Goal: Transaction & Acquisition: Purchase product/service

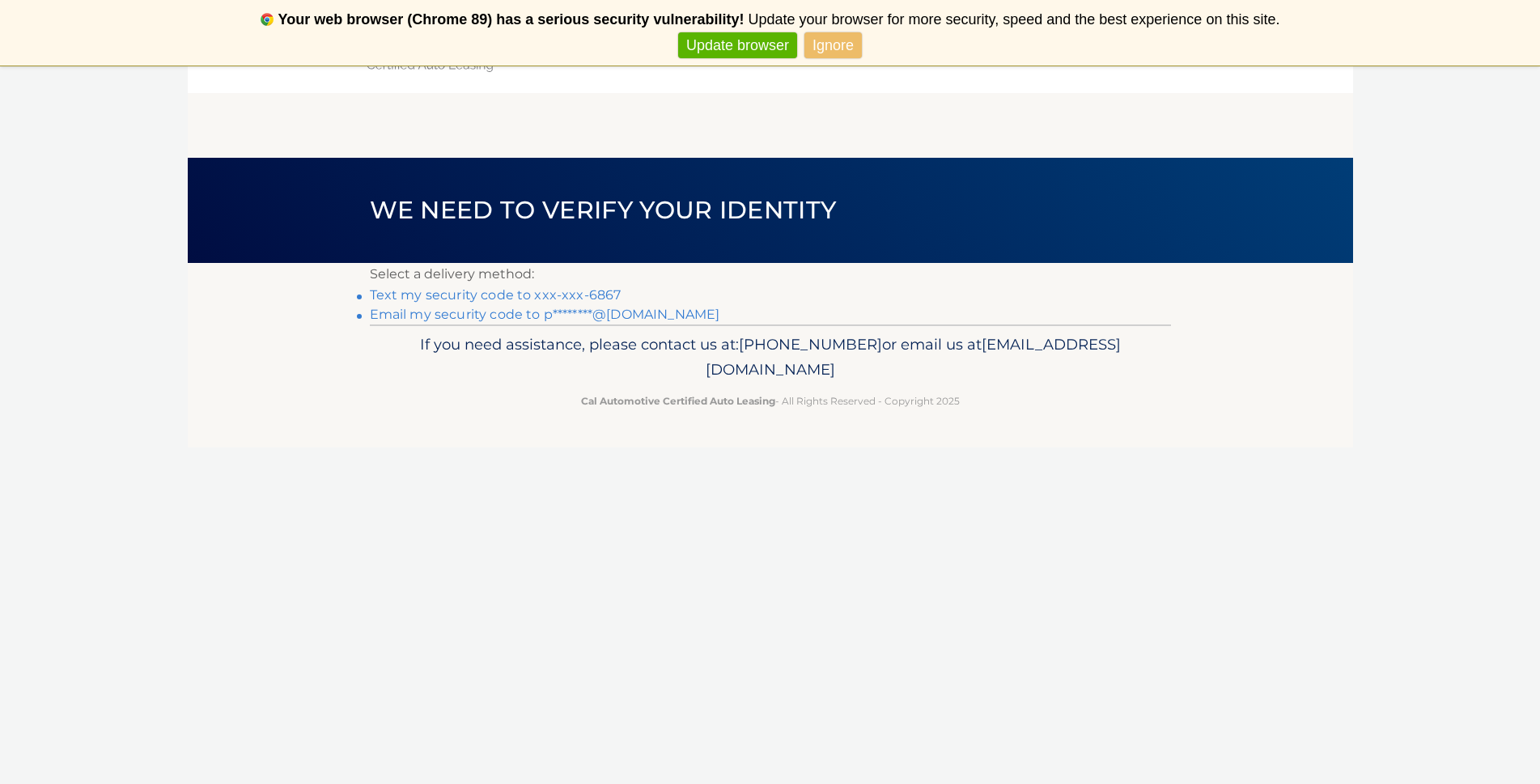
click at [577, 297] on link "Text my security code to xxx-xxx-6867" at bounding box center [495, 294] width 252 height 15
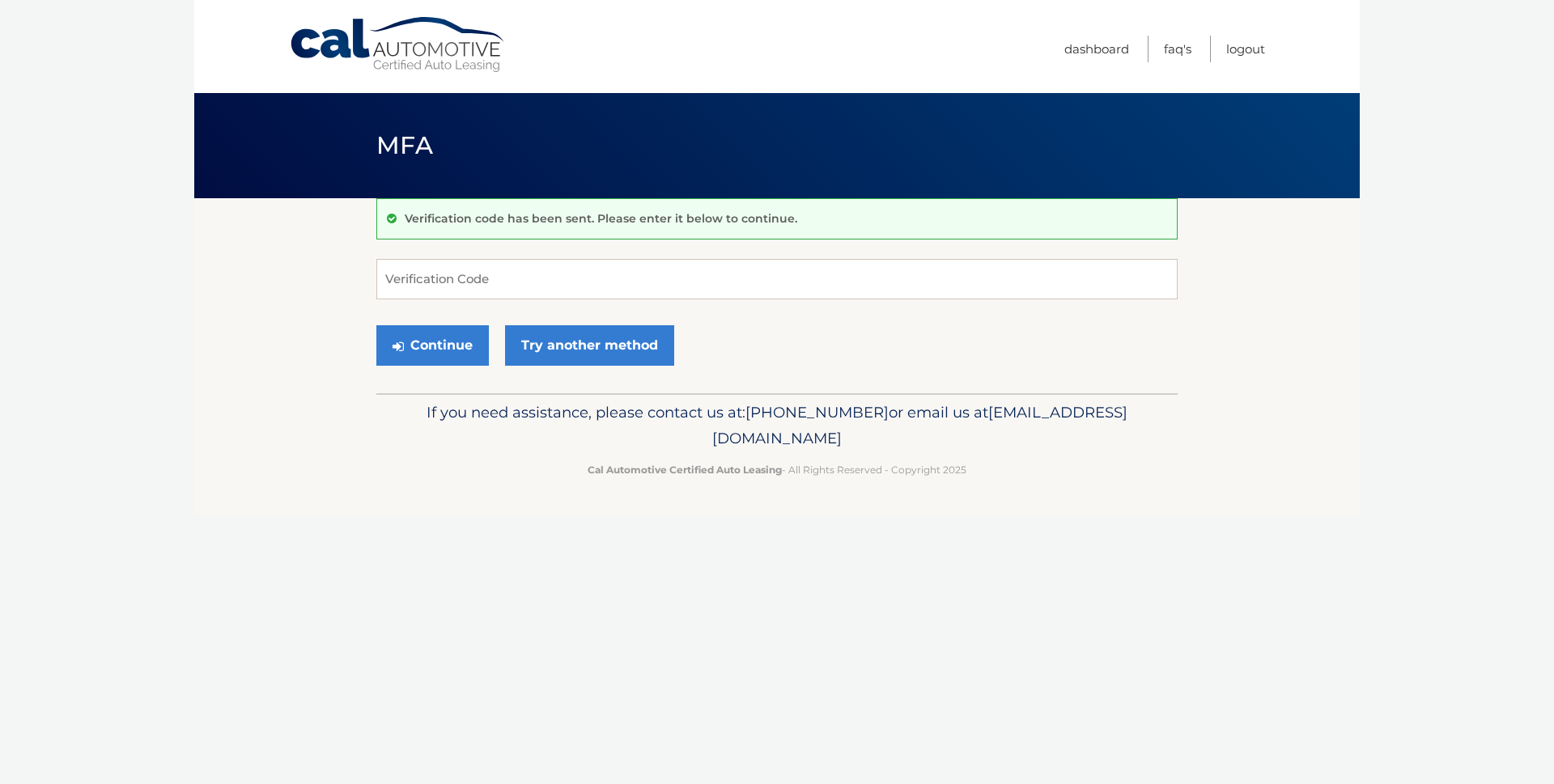
click at [106, 501] on body "Cal Automotive Menu Dashboard FAQ's Logout MFA" at bounding box center [777, 392] width 1554 height 784
click at [470, 266] on input "Verification Code" at bounding box center [777, 279] width 801 height 40
type input "805848"
click at [457, 347] on button "Continue" at bounding box center [433, 346] width 113 height 40
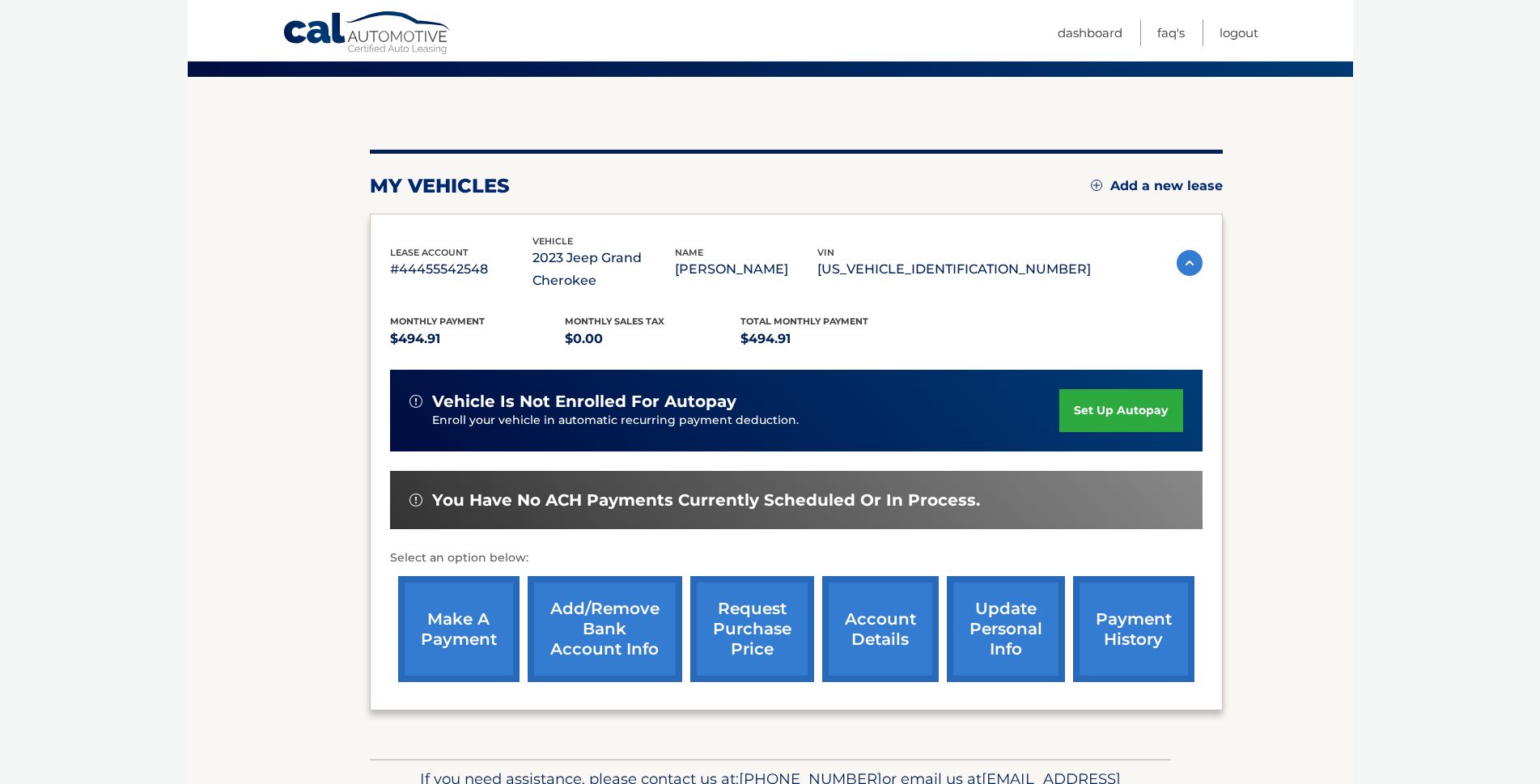
scroll to position [162, 0]
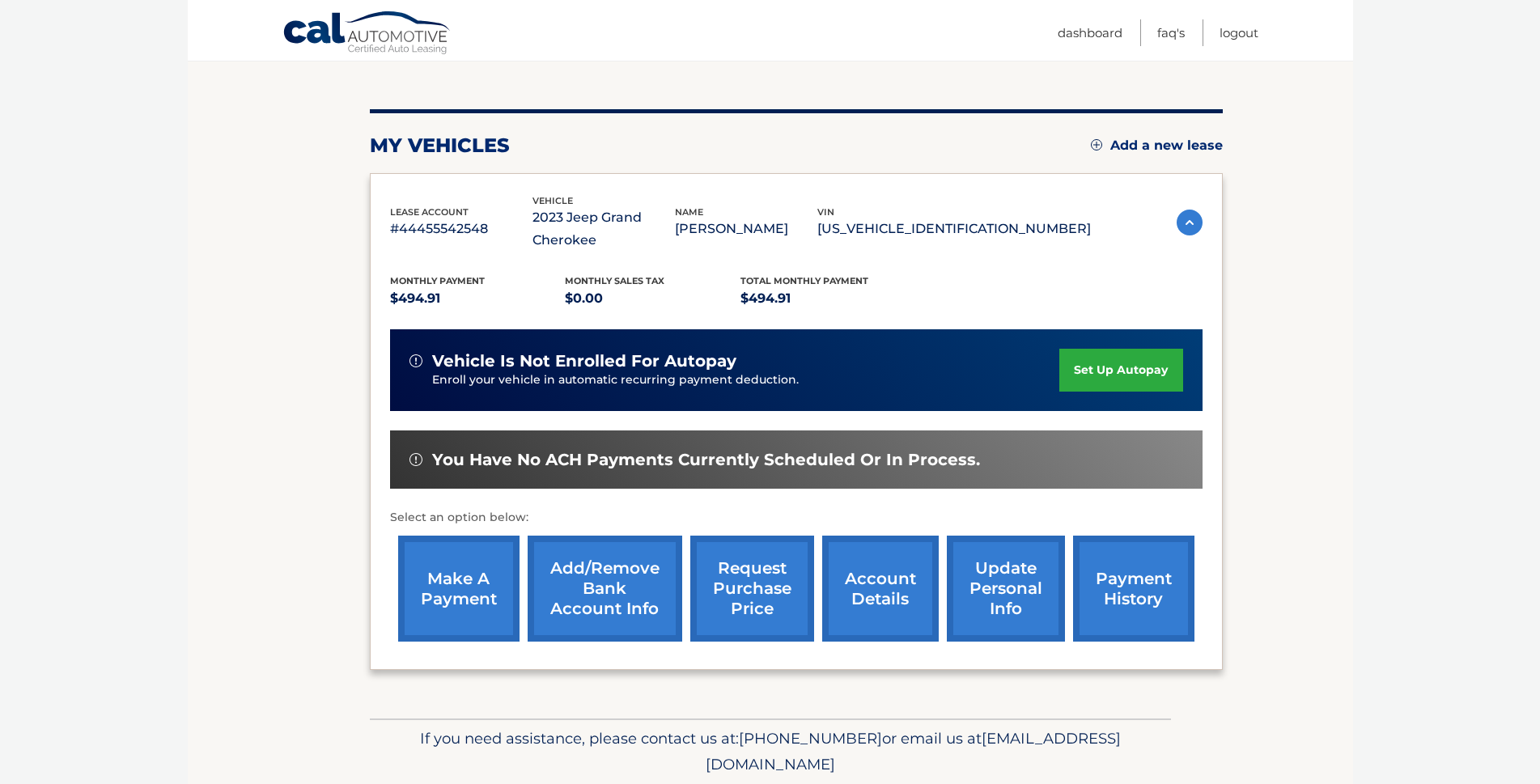
click at [444, 587] on link "make a payment" at bounding box center [458, 589] width 121 height 106
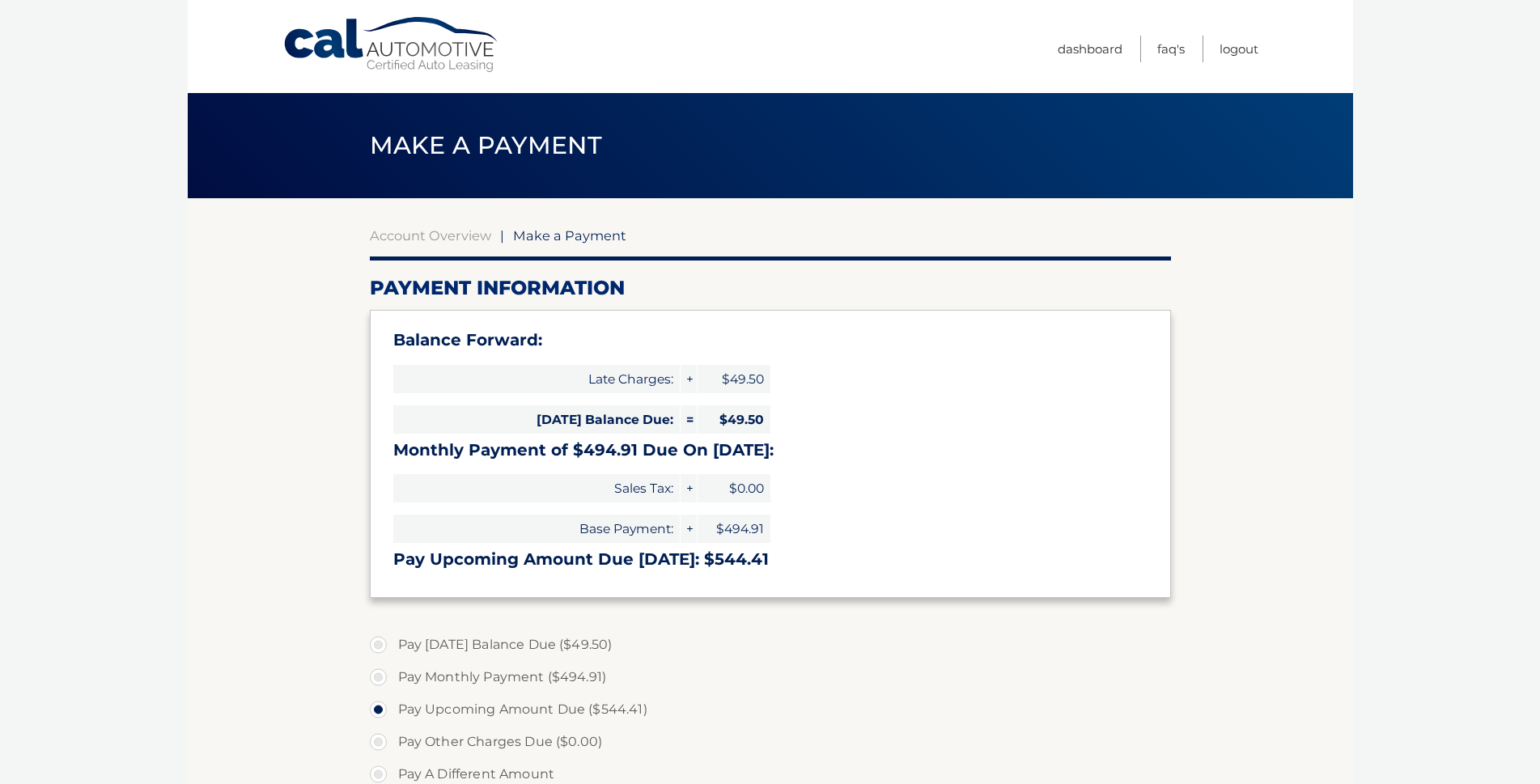
select select "ZjkyY2UyODQtNWZlMy00MGRkLWI5YTgtMGNhNjNhMGY0Mzcw"
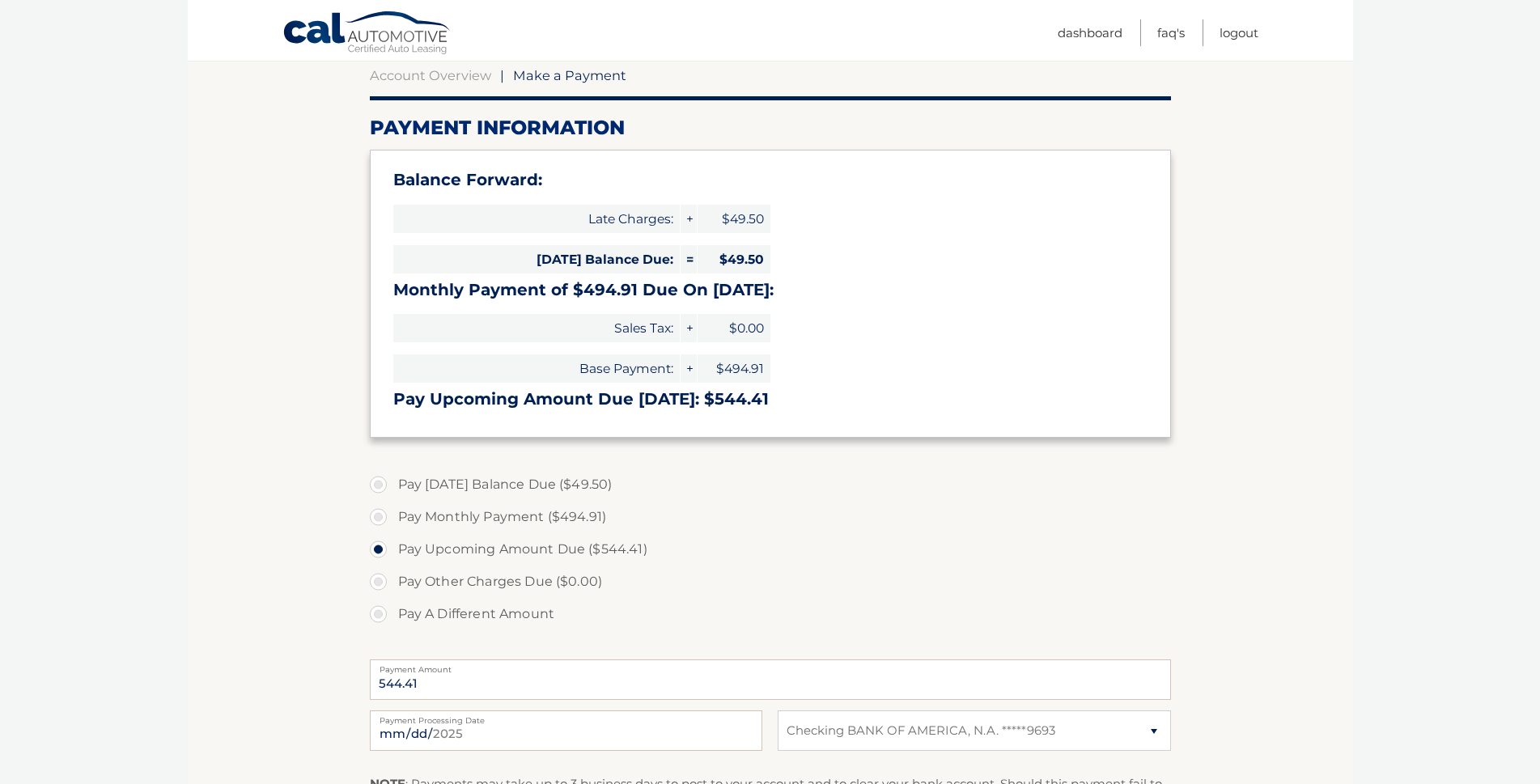
scroll to position [162, 0]
click at [383, 517] on label "Pay Monthly Payment ($494.91)" at bounding box center [770, 515] width 801 height 33
click at [383, 517] on input "Pay Monthly Payment ($494.91)" at bounding box center [385, 511] width 16 height 26
radio input "true"
type input "494.91"
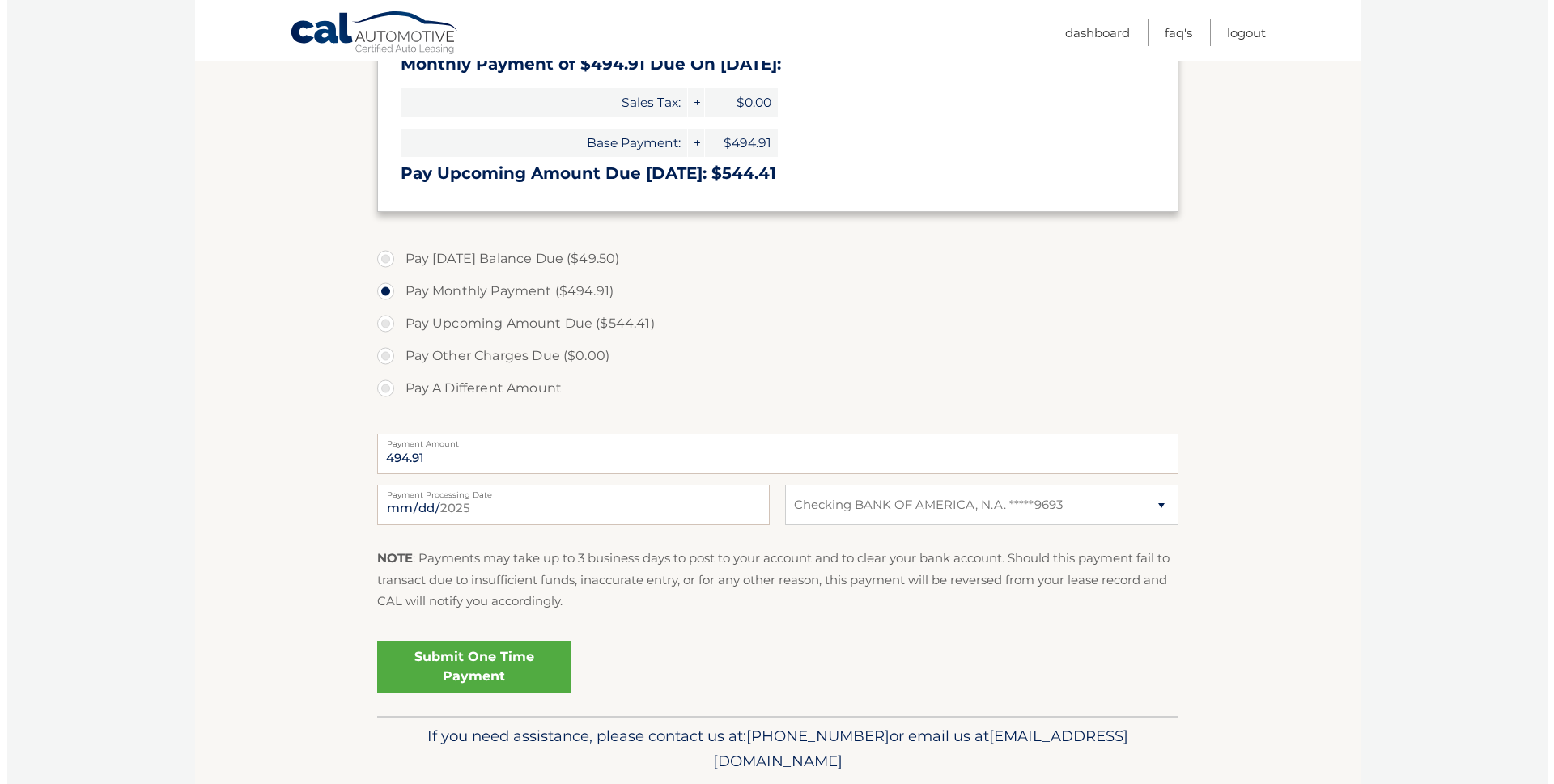
scroll to position [405, 0]
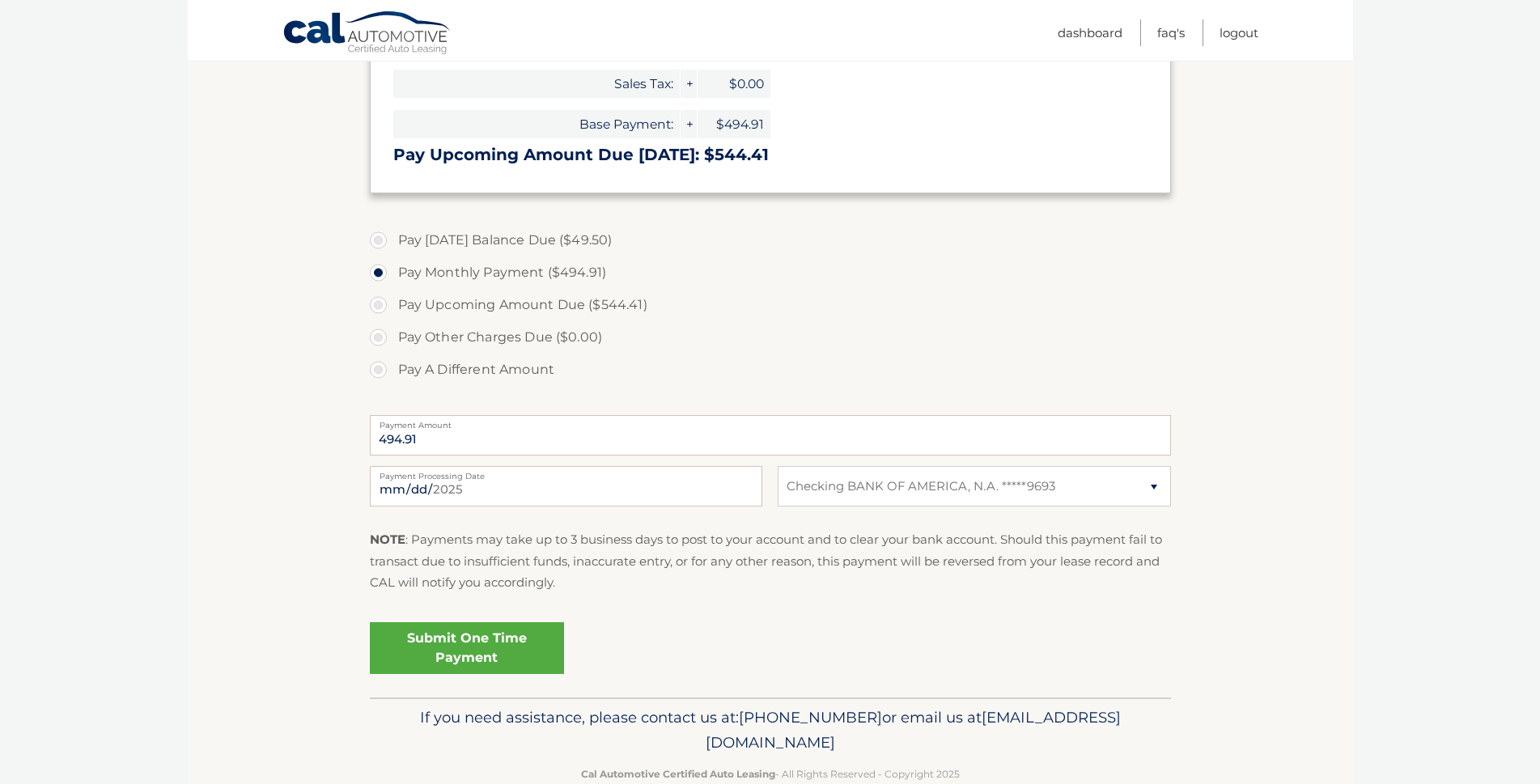
click at [453, 647] on link "Submit One Time Payment" at bounding box center [466, 648] width 194 height 52
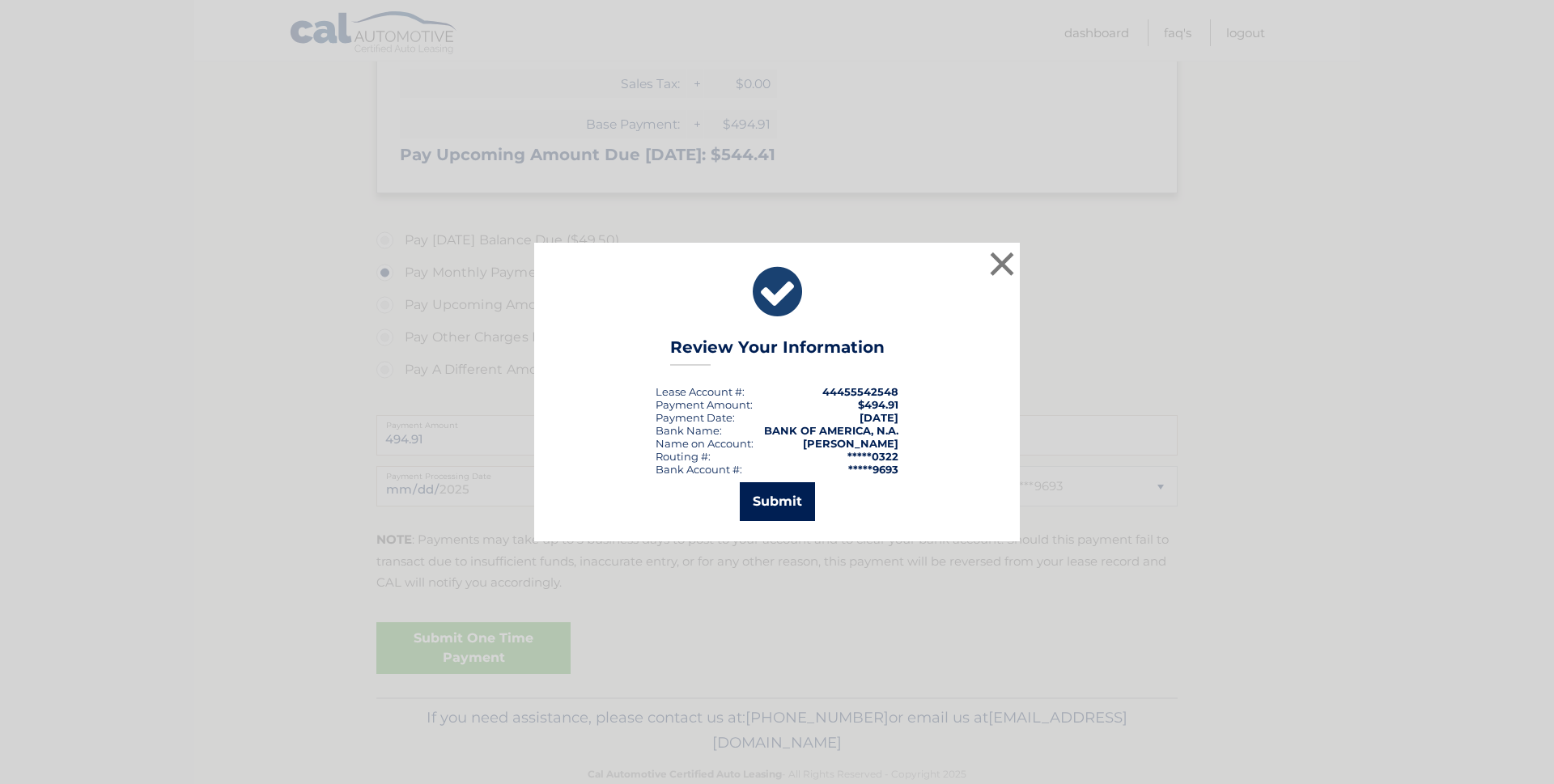
click at [770, 499] on button "Submit" at bounding box center [777, 502] width 76 height 39
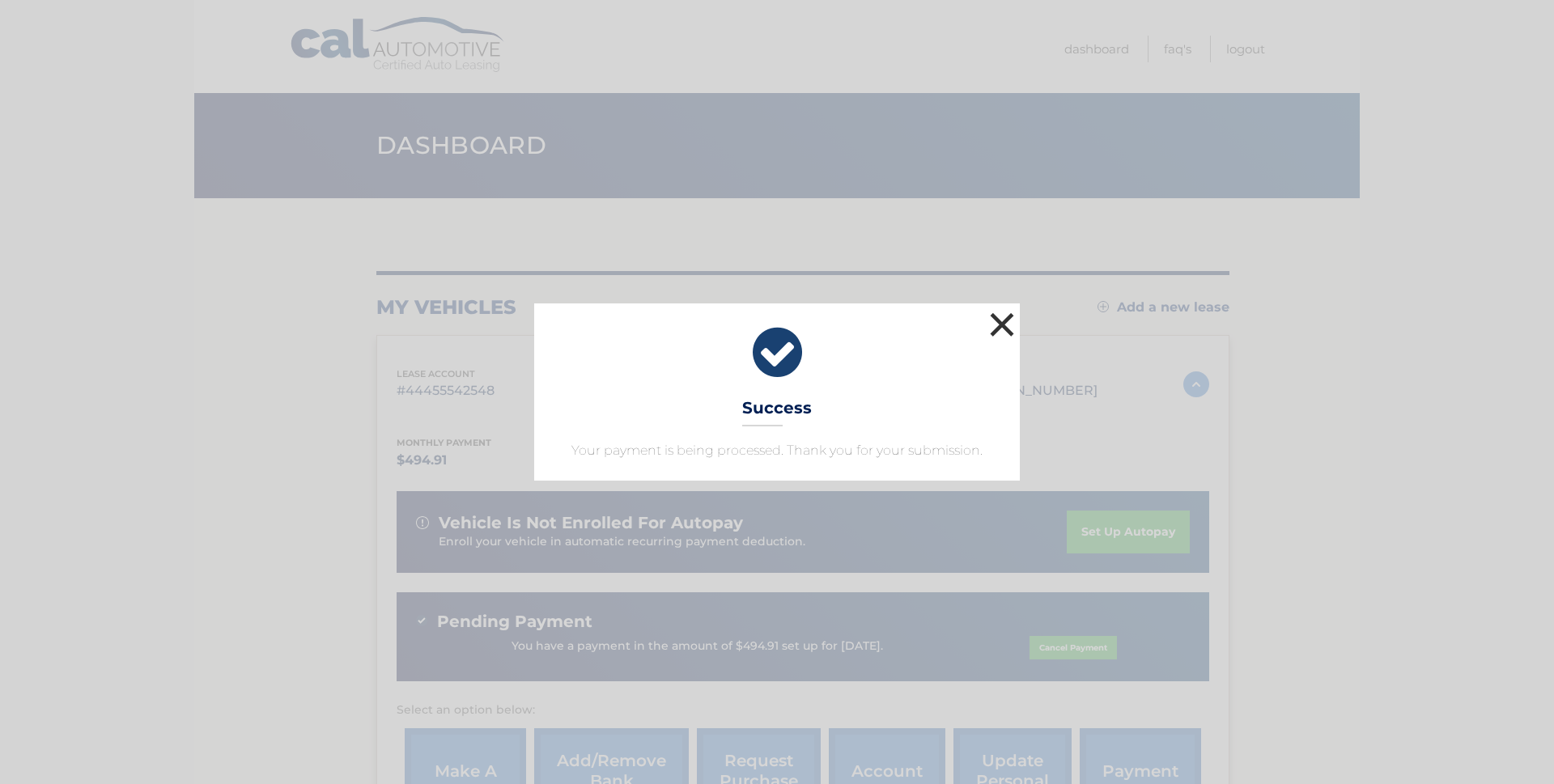
click at [1000, 326] on button "×" at bounding box center [1002, 324] width 33 height 33
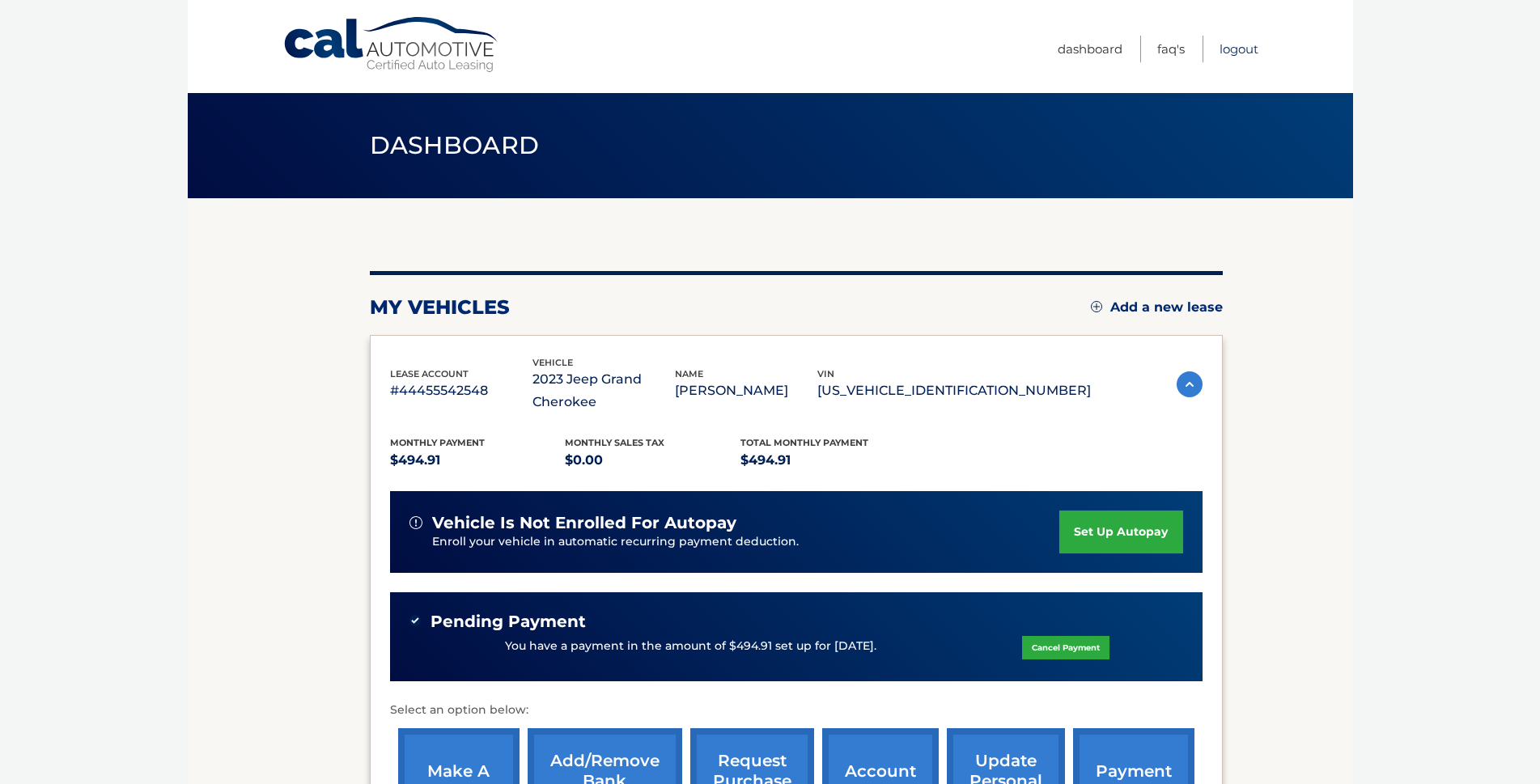
click at [1237, 50] on link "Logout" at bounding box center [1239, 48] width 39 height 26
